Goal: Task Accomplishment & Management: Manage account settings

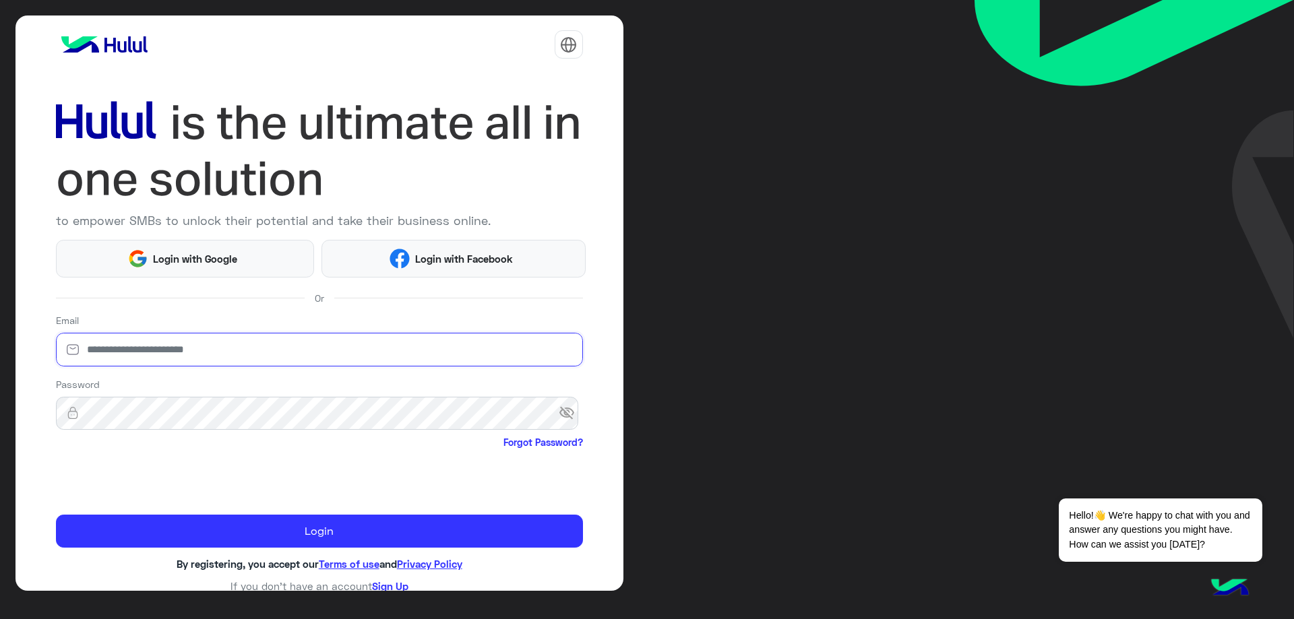
click at [232, 344] on input "email" at bounding box center [319, 350] width 527 height 34
type input "**********"
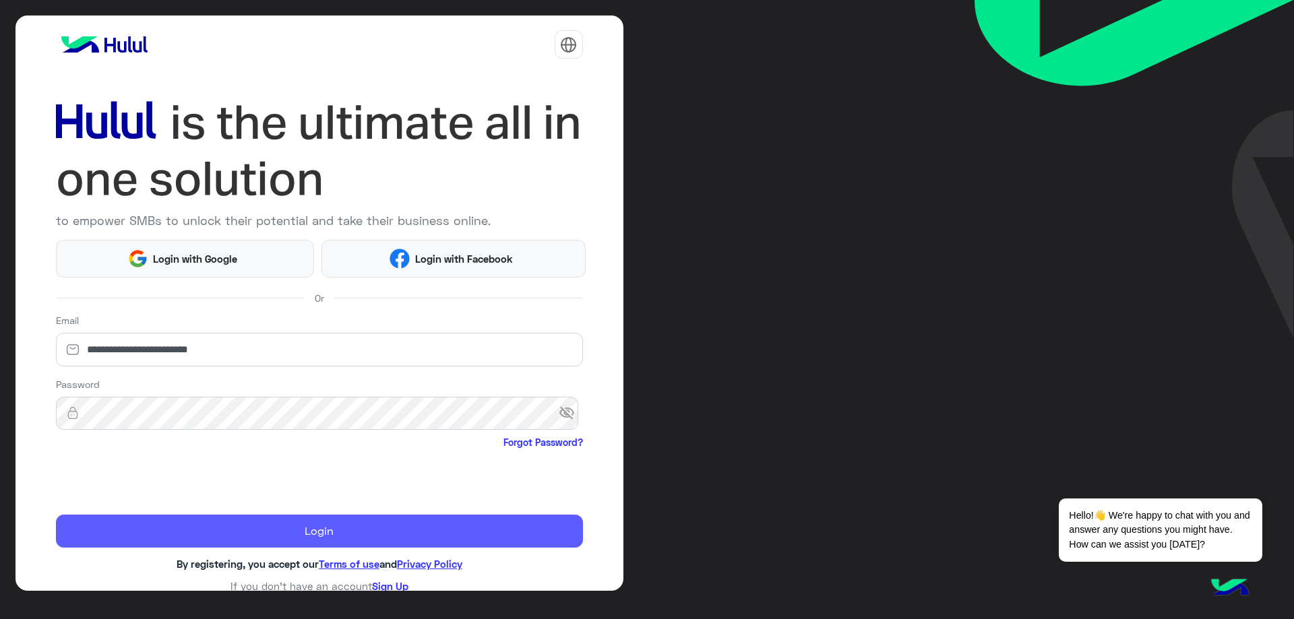
click at [244, 524] on button "Login" at bounding box center [319, 532] width 527 height 34
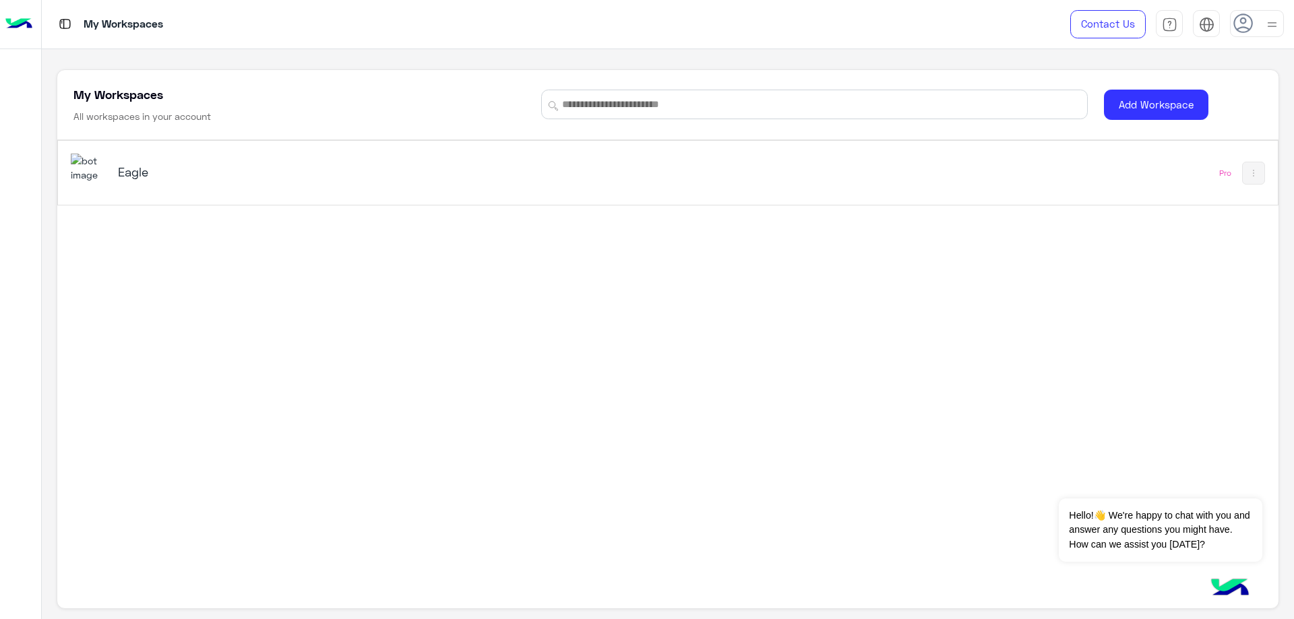
click at [201, 172] on h5 "Eagle" at bounding box center [333, 172] width 430 height 16
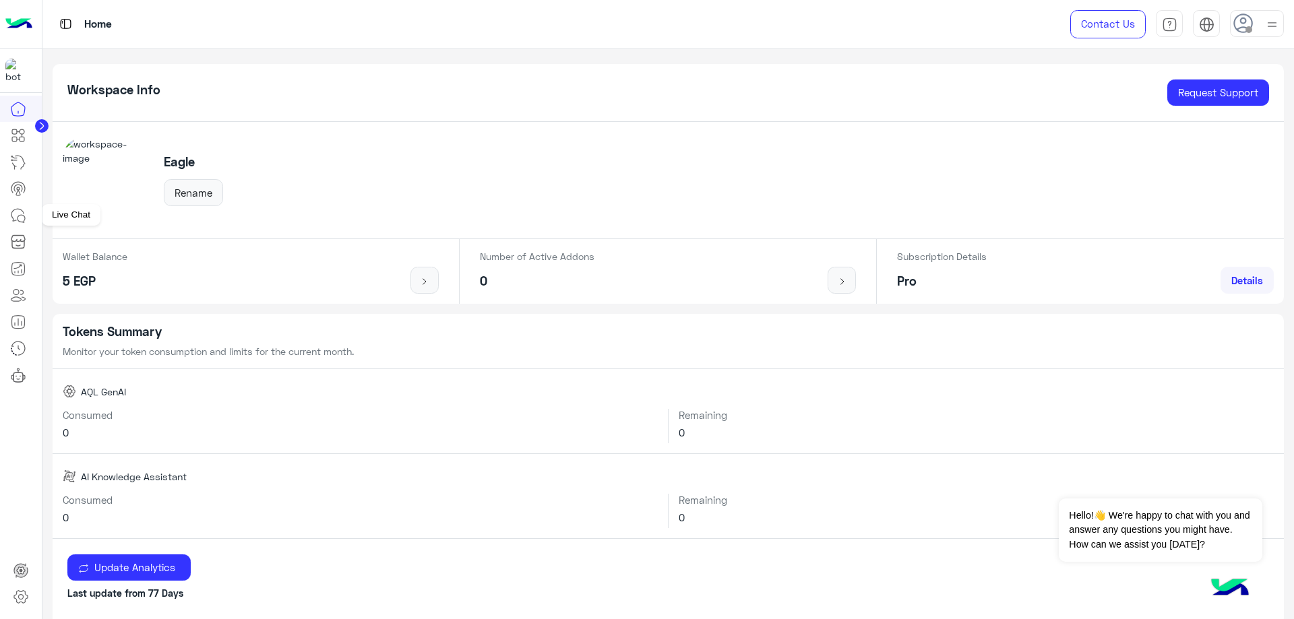
click at [26, 216] on icon at bounding box center [18, 216] width 16 height 16
click at [1285, 28] on div "Contact Us Help Center عربي English" at bounding box center [1172, 24] width 244 height 49
click at [1263, 28] on div at bounding box center [1257, 23] width 54 height 27
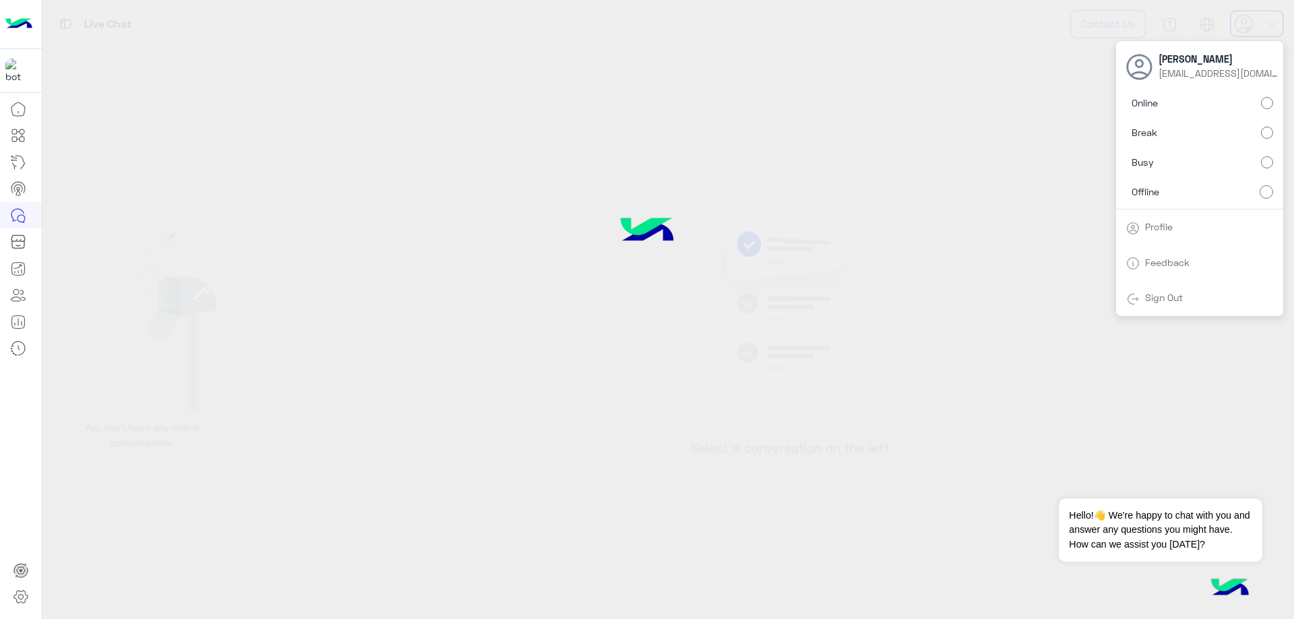
click at [1253, 107] on label "Online" at bounding box center [1199, 103] width 147 height 24
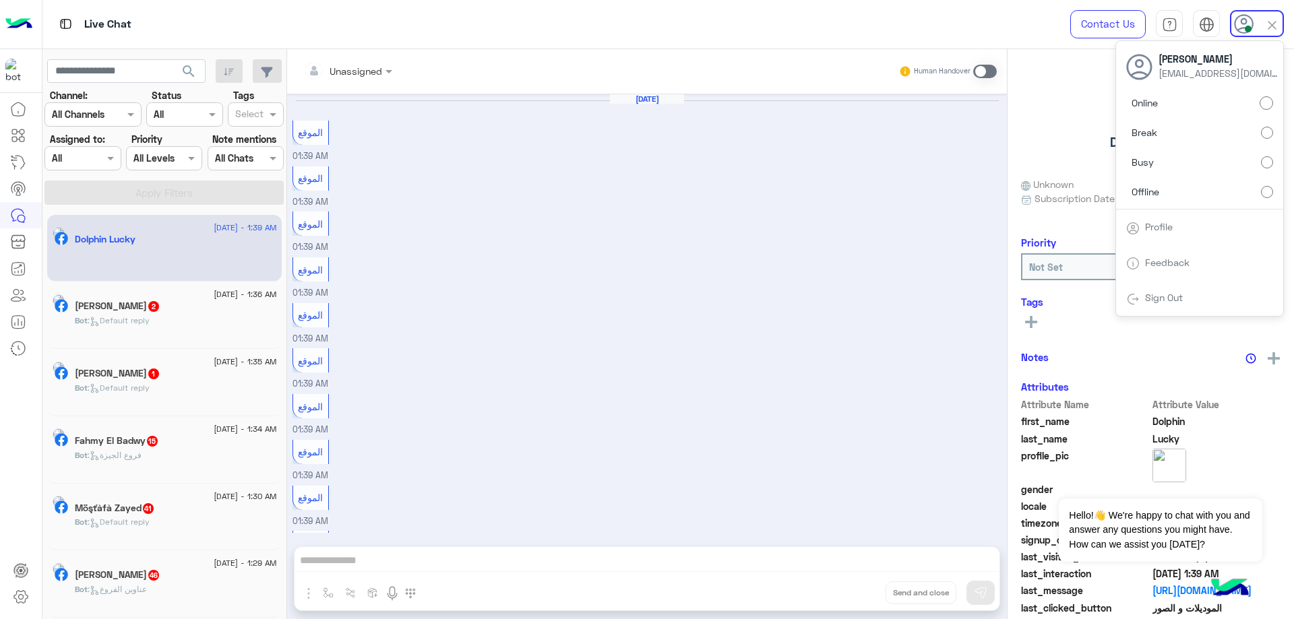
scroll to position [633, 0]
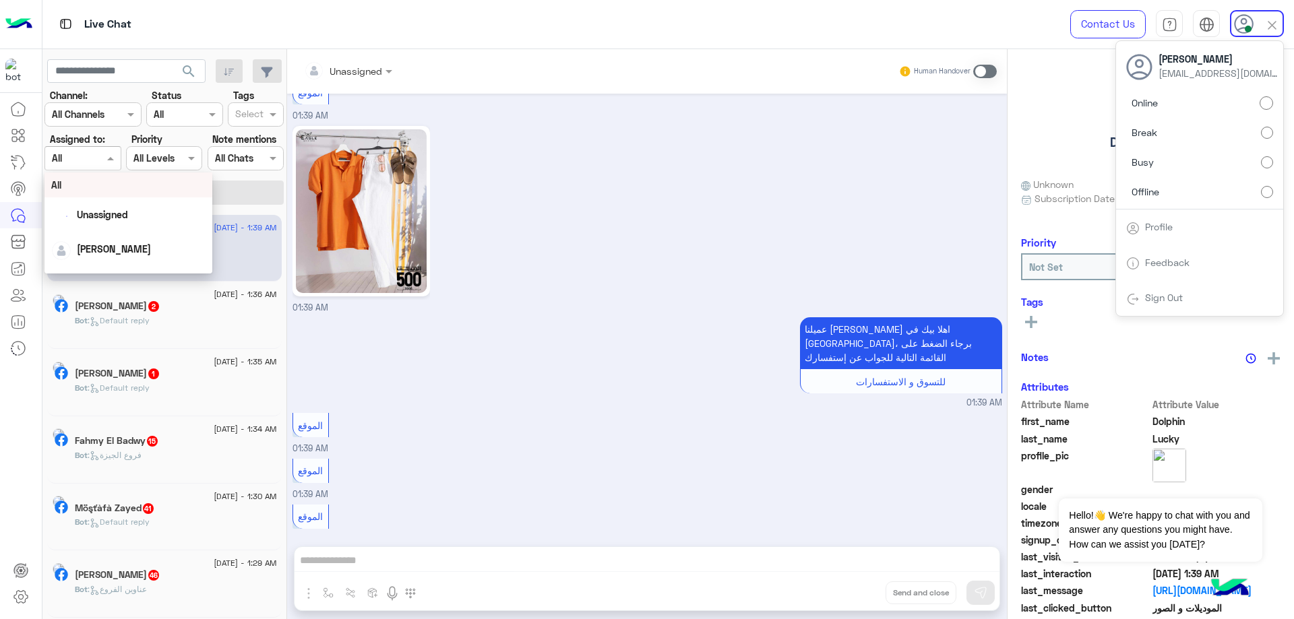
click at [61, 163] on input "text" at bounding box center [67, 159] width 31 height 14
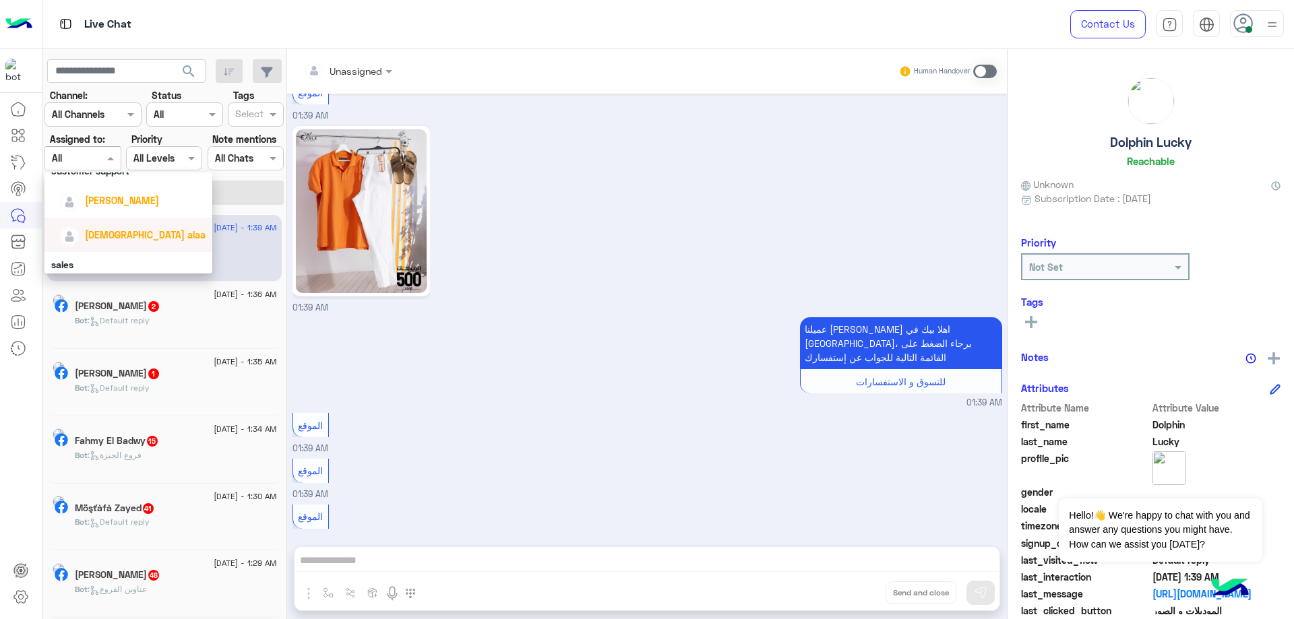
scroll to position [78, 0]
click at [113, 230] on span "[PERSON_NAME]" at bounding box center [122, 229] width 74 height 11
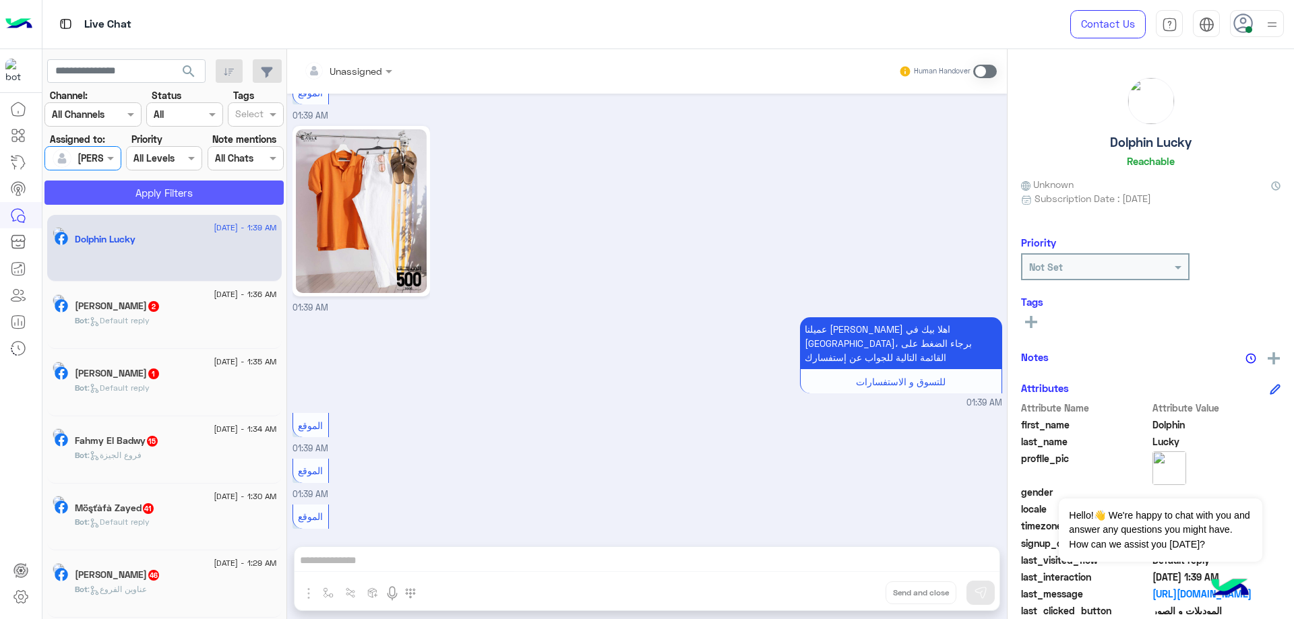
click at [152, 195] on button "Apply Filters" at bounding box center [163, 193] width 239 height 24
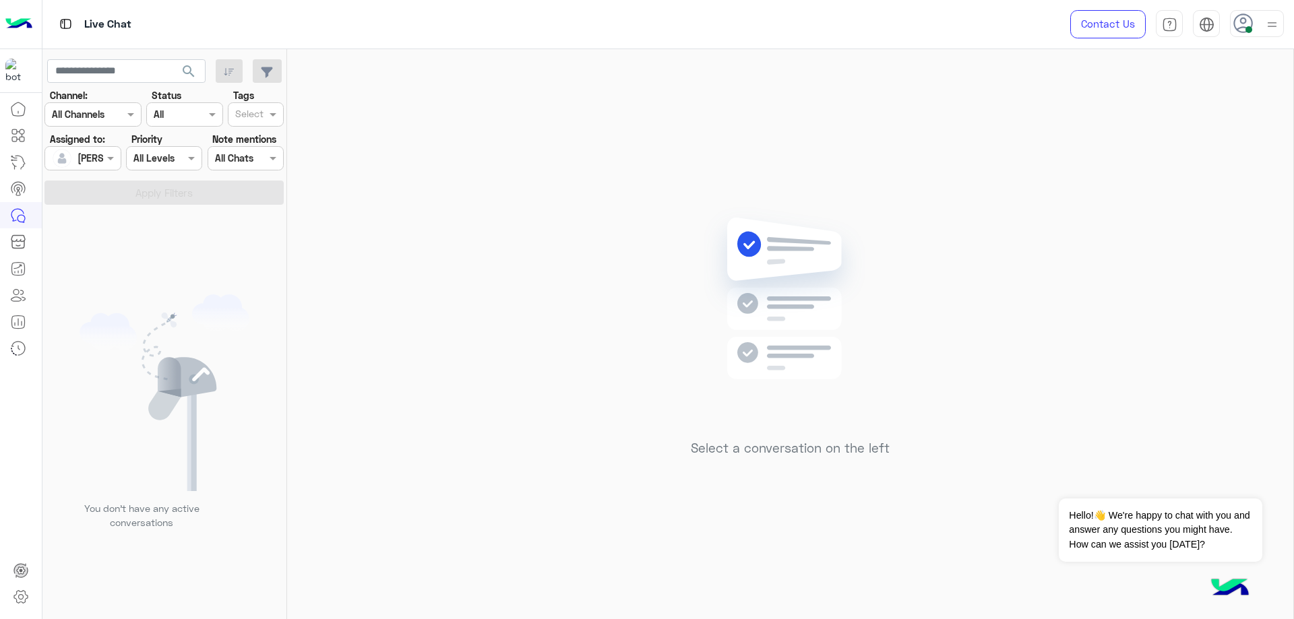
click at [1239, 21] on icon at bounding box center [1243, 23] width 20 height 20
click at [1238, 190] on label "Offline" at bounding box center [1199, 191] width 147 height 24
click at [1149, 293] on link "Sign Out" at bounding box center [1164, 297] width 38 height 11
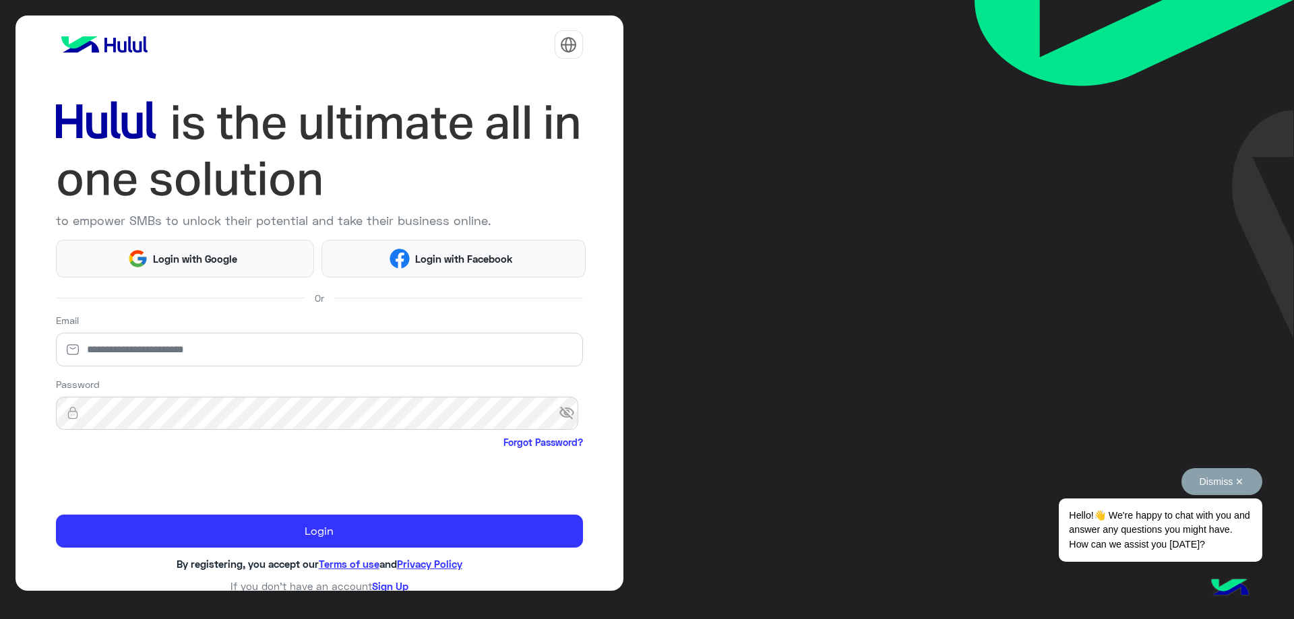
click at [1238, 485] on button "Dismiss ✕" at bounding box center [1221, 481] width 81 height 27
